Goal: Task Accomplishment & Management: Manage account settings

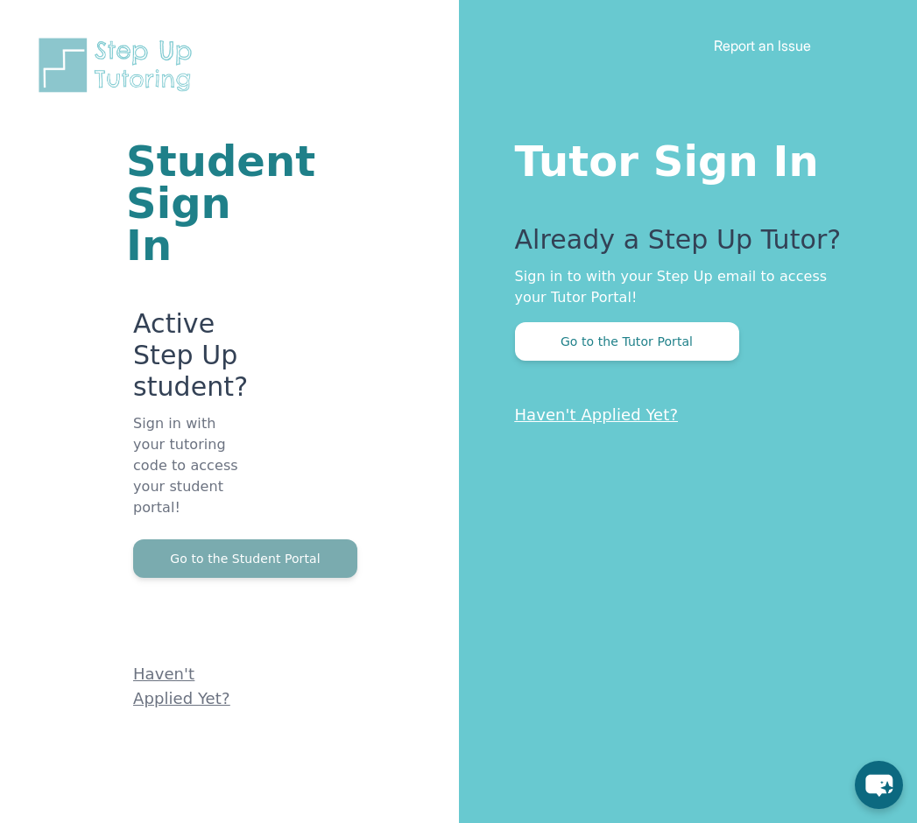
click at [312, 542] on button "Go to the Student Portal" at bounding box center [245, 559] width 224 height 39
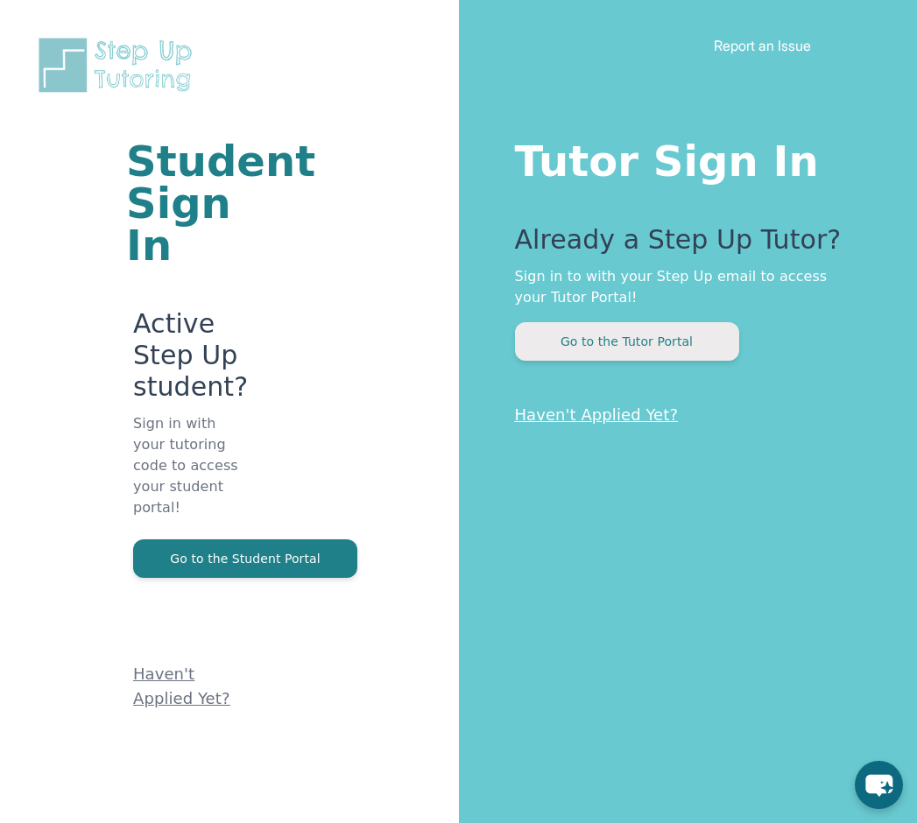
click at [615, 342] on button "Go to the Tutor Portal" at bounding box center [627, 341] width 224 height 39
click at [587, 413] on link "Haven't Applied Yet?" at bounding box center [597, 415] width 164 height 18
click at [667, 338] on button "Go to the Tutor Portal" at bounding box center [627, 341] width 224 height 39
click at [614, 420] on link "Haven't Applied Yet?" at bounding box center [597, 415] width 164 height 18
click at [625, 350] on button "Go to the Tutor Portal" at bounding box center [627, 341] width 224 height 39
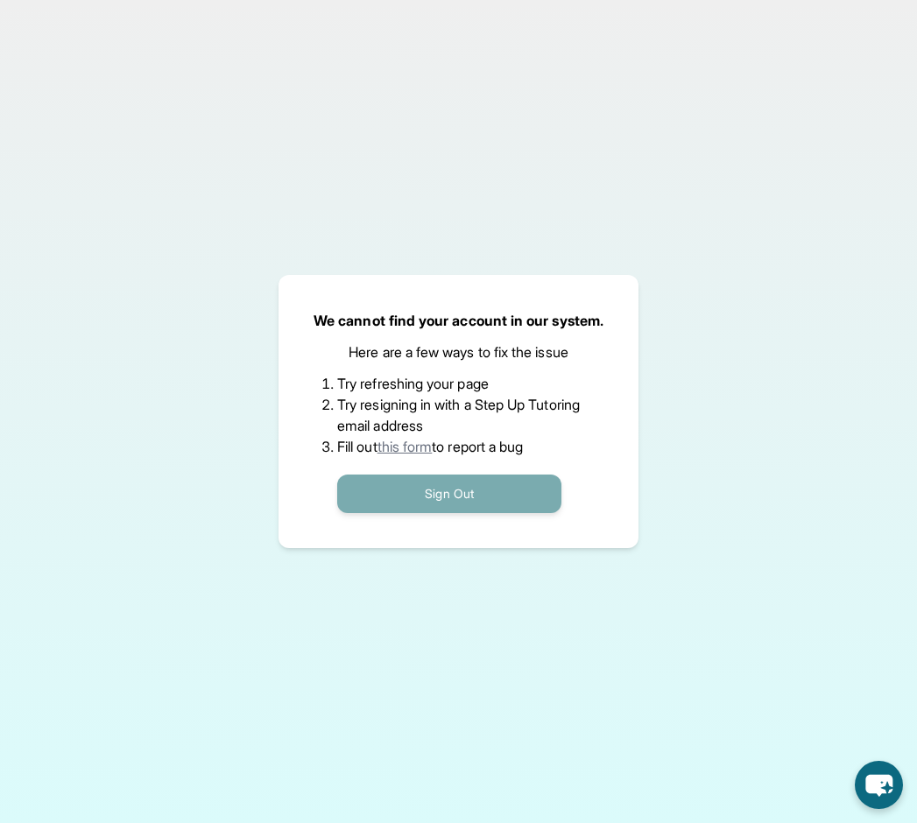
click at [430, 493] on button "Sign Out" at bounding box center [449, 494] width 224 height 39
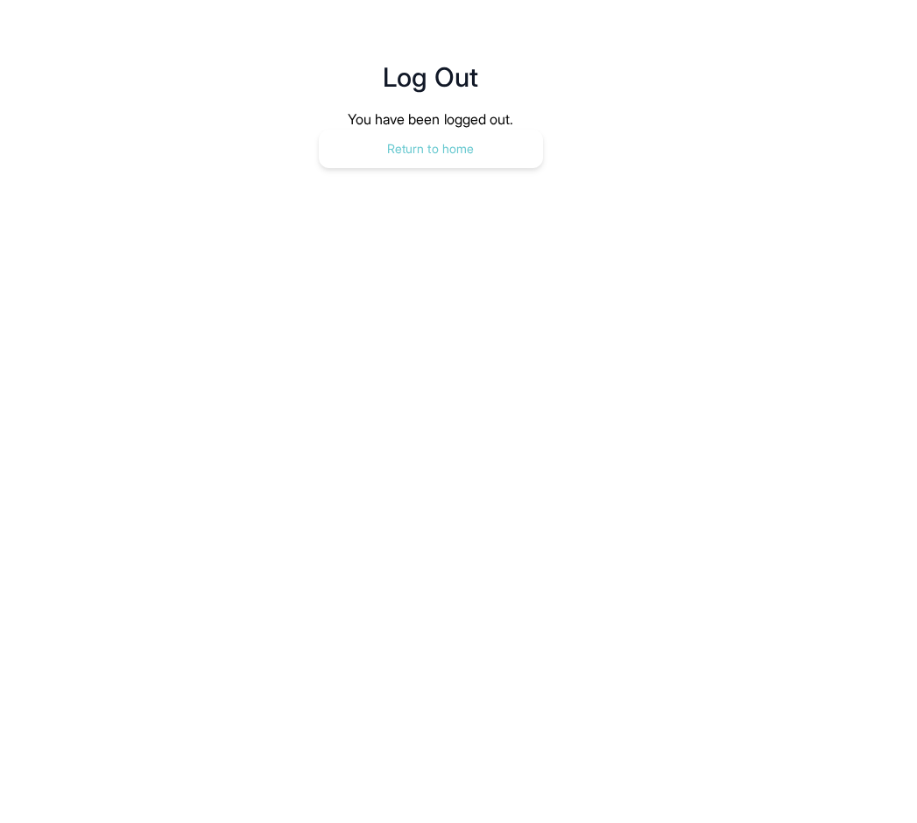
click at [484, 150] on button "Return to home" at bounding box center [431, 149] width 224 height 39
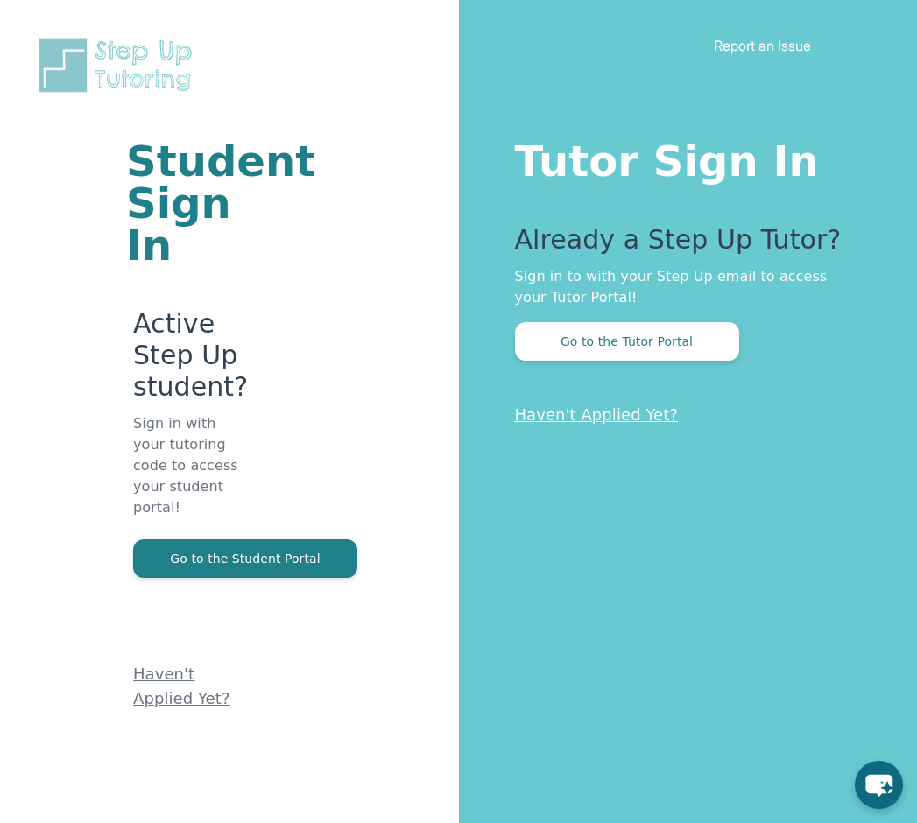
click at [610, 422] on link "Haven't Applied Yet?" at bounding box center [597, 415] width 164 height 18
click at [327, 540] on button "Go to the Student Portal" at bounding box center [245, 559] width 224 height 39
